Goal: Information Seeking & Learning: Learn about a topic

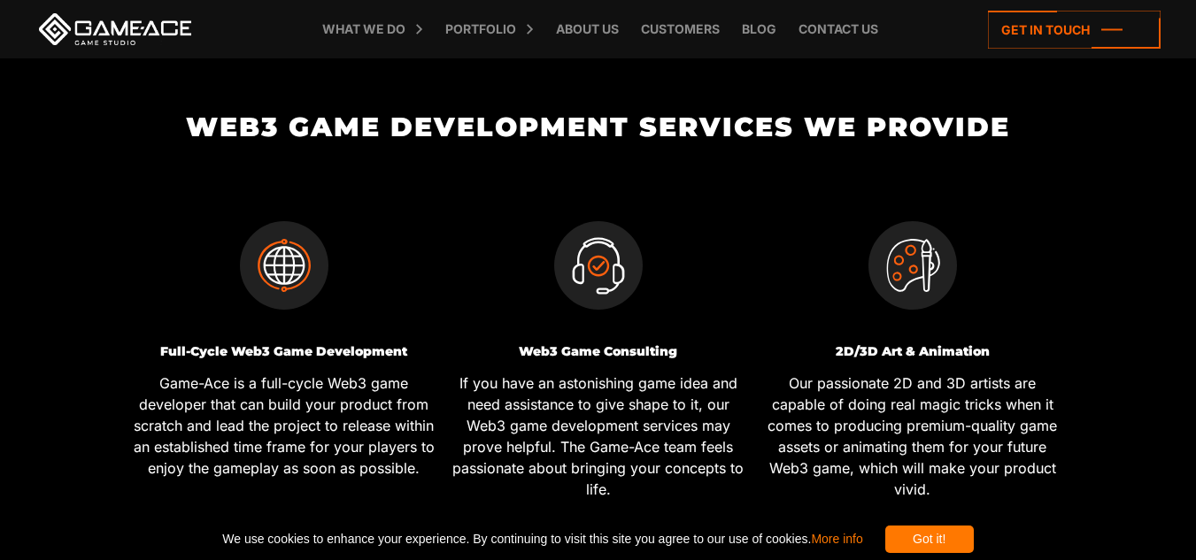
scroll to position [620, 0]
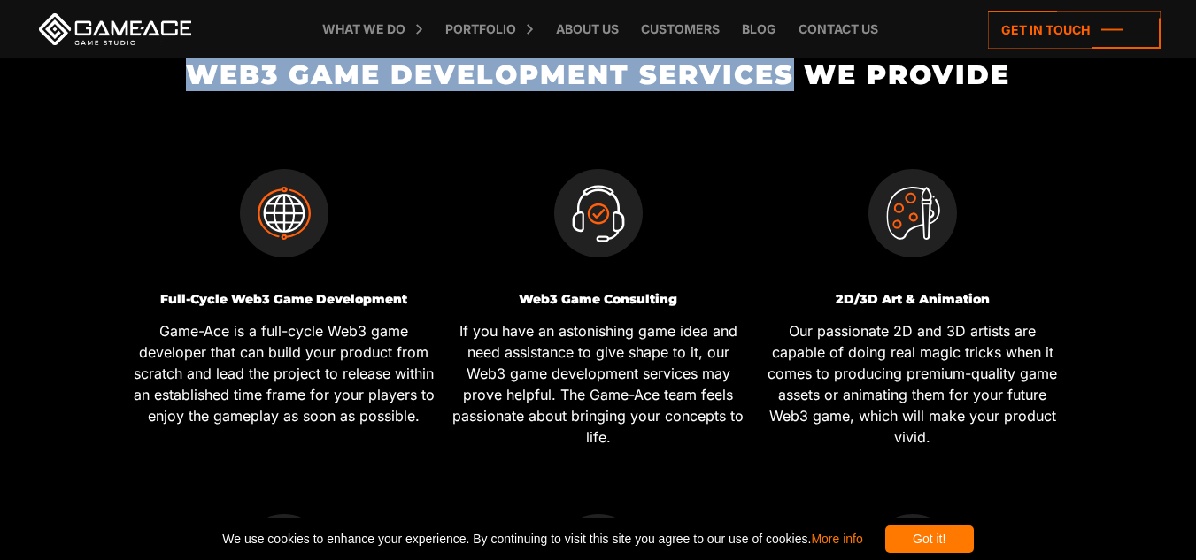
drag, startPoint x: 223, startPoint y: 72, endPoint x: 796, endPoint y: 68, distance: 572.8
click at [796, 68] on h2 "Web3 Game Development Services We Provide" at bounding box center [598, 74] width 943 height 29
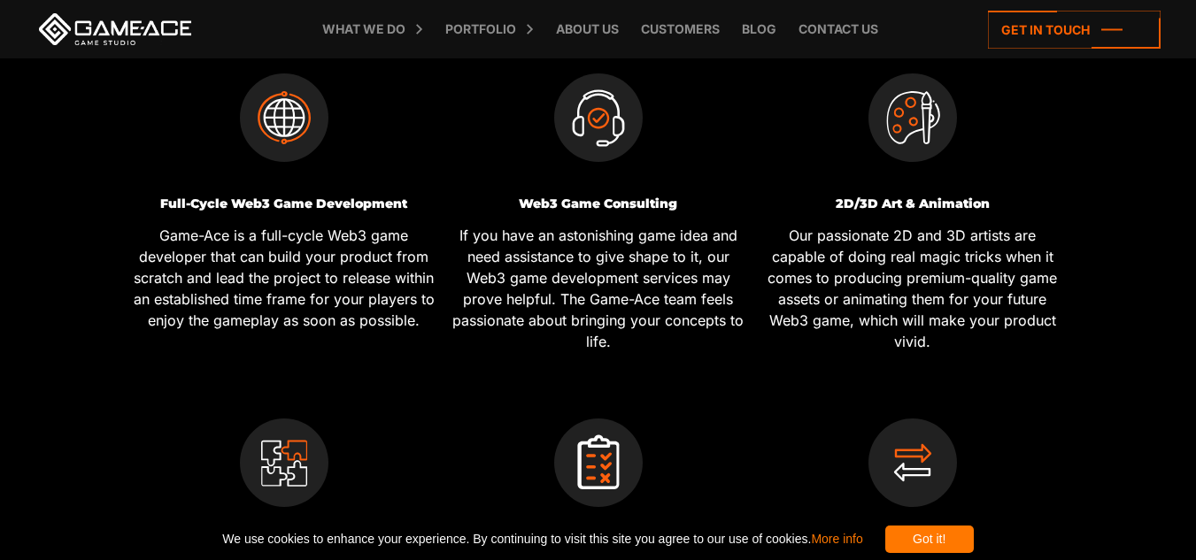
scroll to position [708, 0]
